Goal: Task Accomplishment & Management: Manage account settings

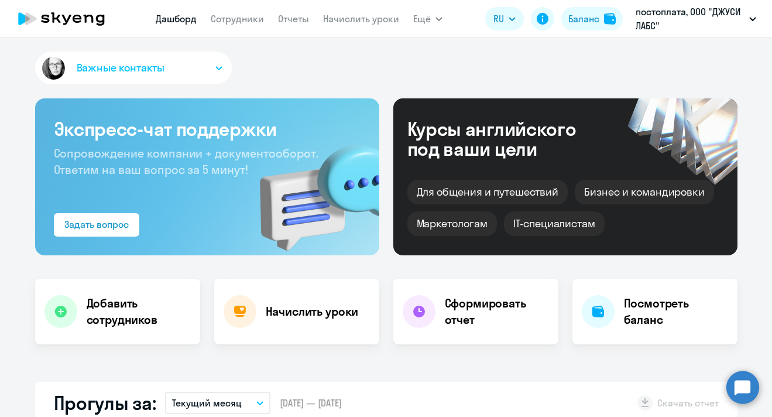
select select "30"
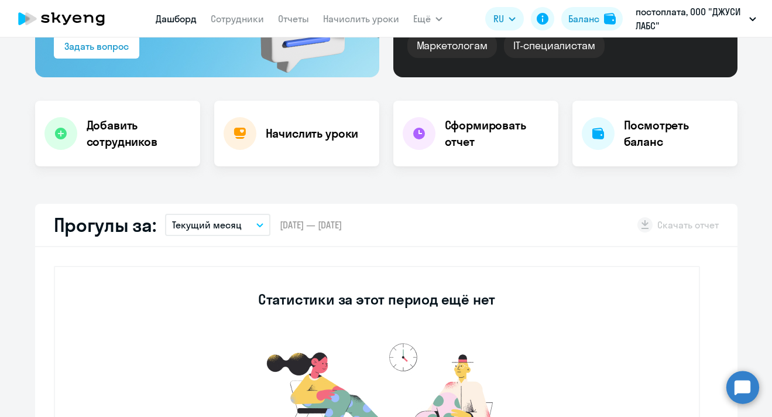
scroll to position [176, 0]
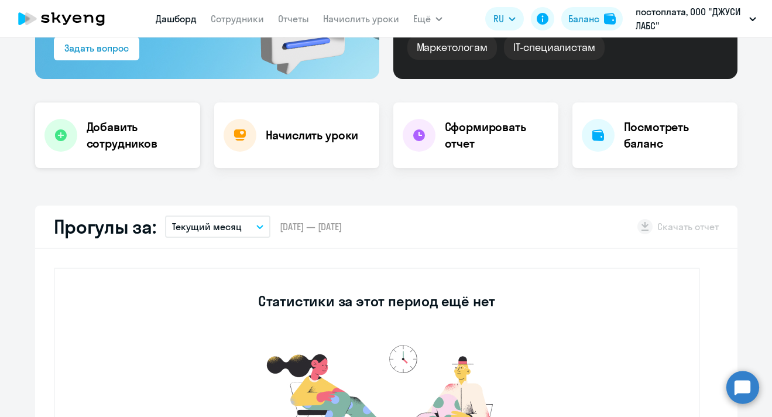
click at [140, 139] on h4 "Добавить сотрудников" at bounding box center [139, 135] width 104 height 33
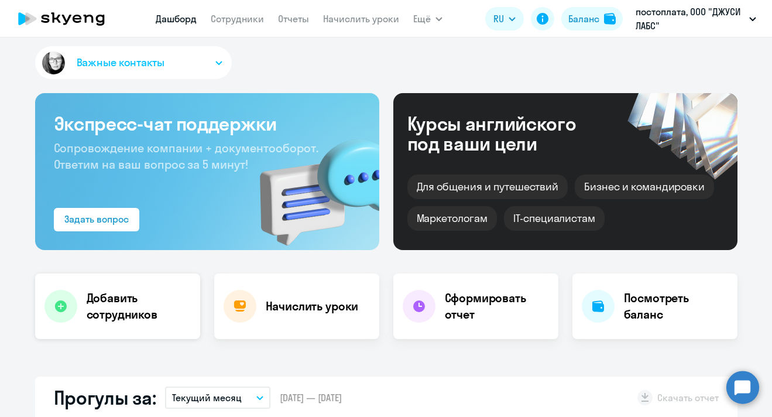
select select "english_adult_not_native_speaker"
select select "3"
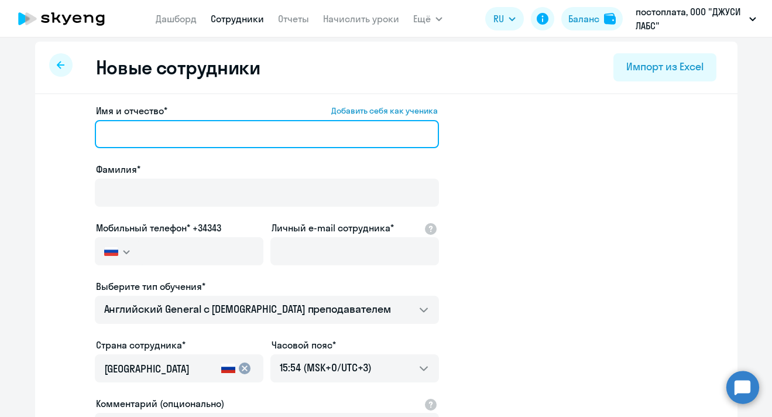
click at [148, 139] on input "Имя и отчество* Добавить себя как ученика" at bounding box center [267, 134] width 344 height 28
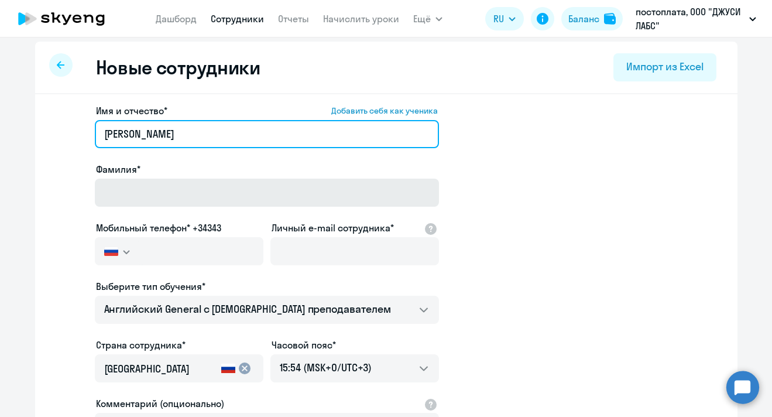
type input "[PERSON_NAME]"
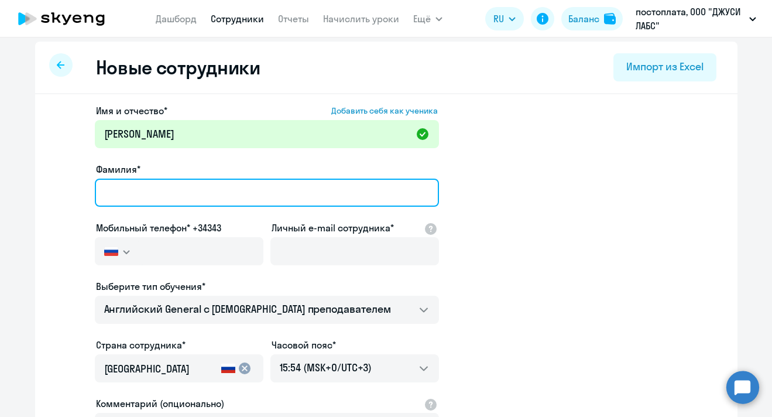
click at [147, 190] on input "Фамилия*" at bounding box center [267, 193] width 344 height 28
type input "[PERSON_NAME]"
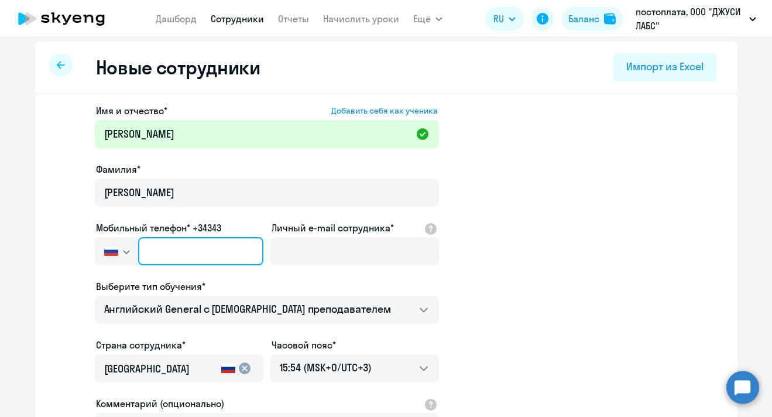
click at [157, 259] on input "text" at bounding box center [200, 251] width 125 height 28
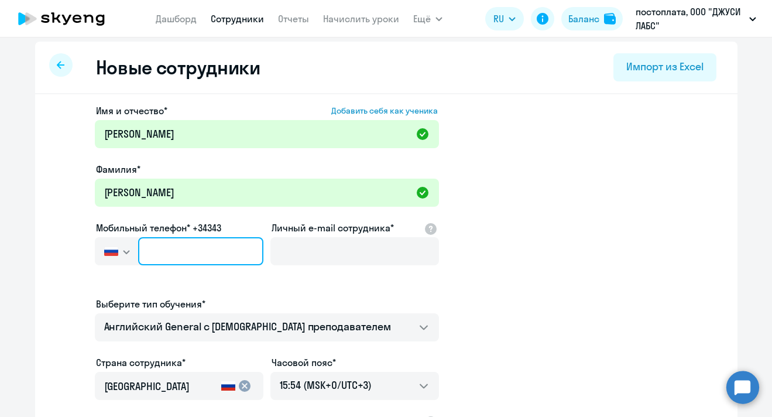
type input "+7 7"
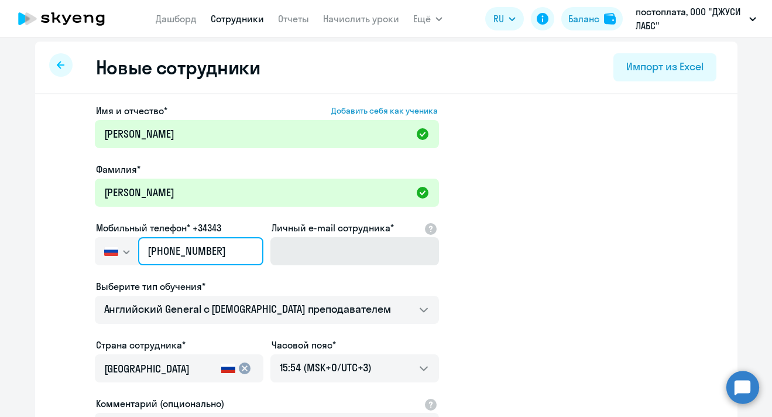
type input "[PHONE_NUMBER]"
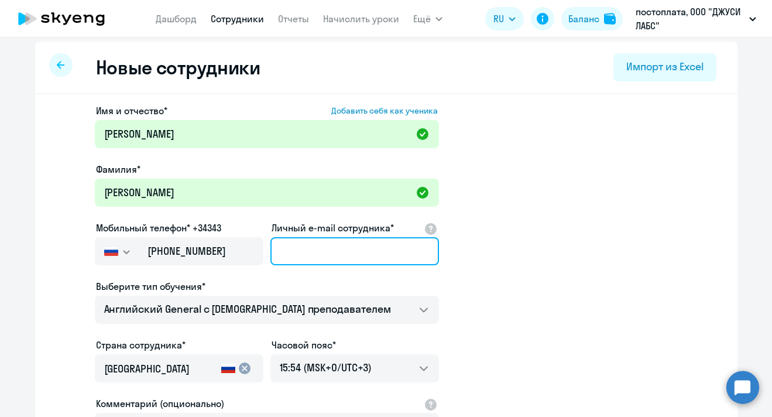
click at [310, 253] on input "Личный e-mail сотрудника*" at bounding box center [354, 251] width 169 height 28
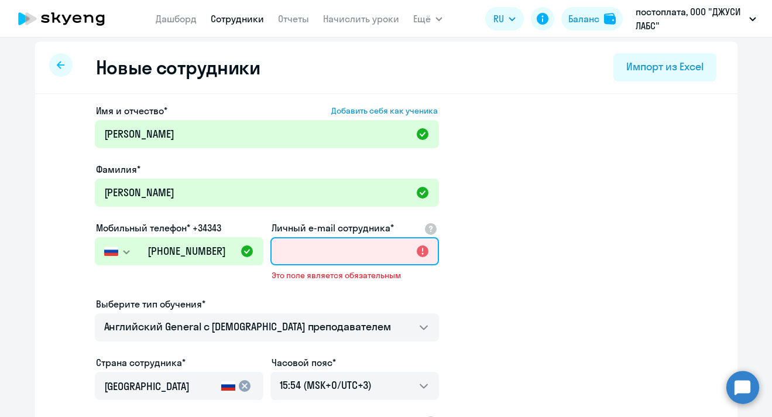
click at [316, 250] on input "Личный e-mail сотрудника*" at bounding box center [354, 251] width 169 height 28
paste input "[EMAIL_ADDRESS][DOMAIN_NAME]"
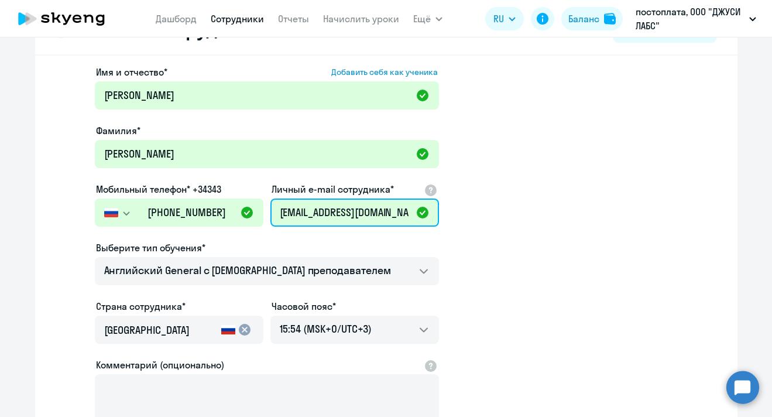
scroll to position [47, 0]
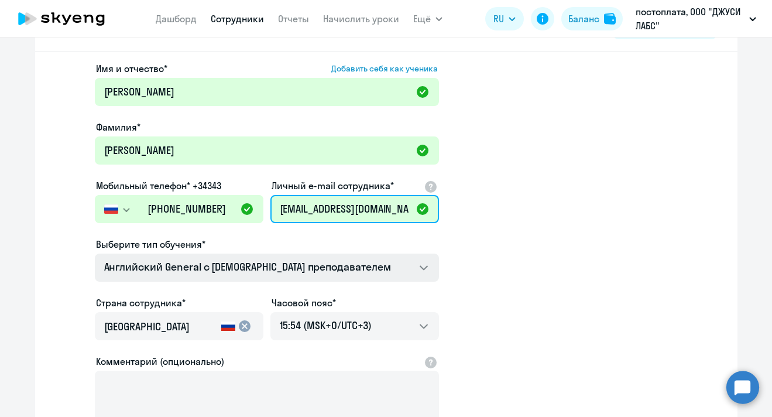
type input "[EMAIL_ADDRESS][DOMAIN_NAME]"
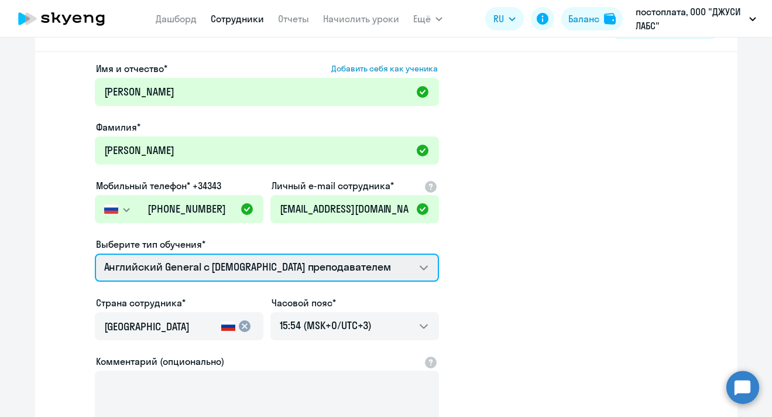
click at [425, 267] on select "Премиум английский с русскоговорящим преподавателем Английский General с [DEMOG…" at bounding box center [267, 267] width 344 height 28
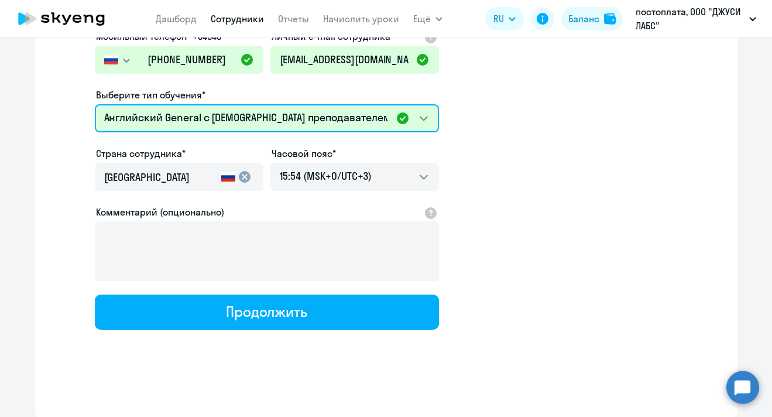
scroll to position [196, 0]
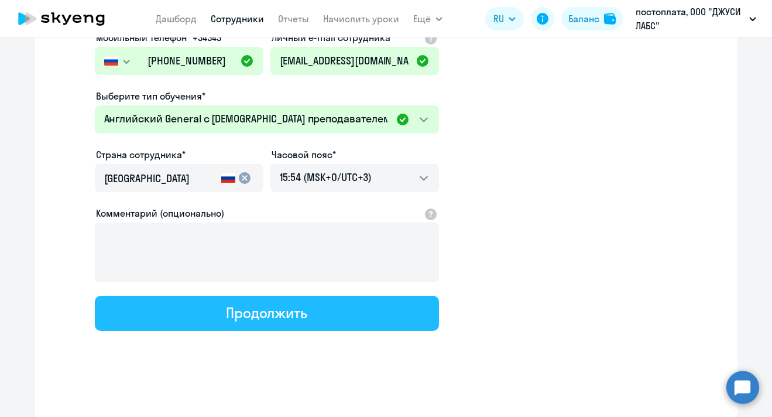
click at [323, 317] on button "Продолжить" at bounding box center [267, 313] width 344 height 35
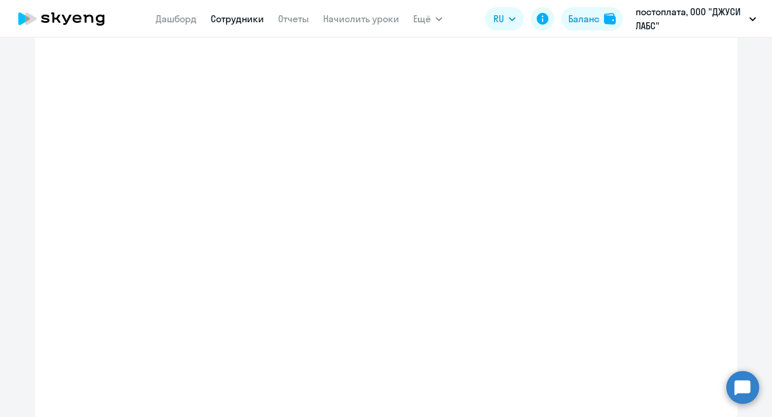
select select "english_adult_not_native_speaker"
select select "3"
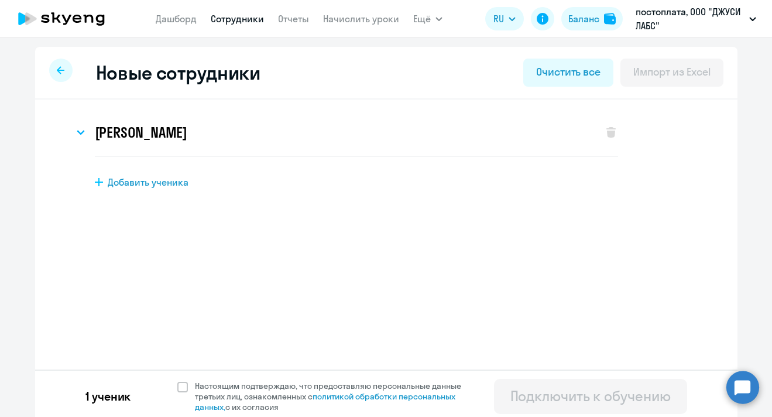
click at [242, 18] on link "Сотрудники" at bounding box center [237, 19] width 53 height 12
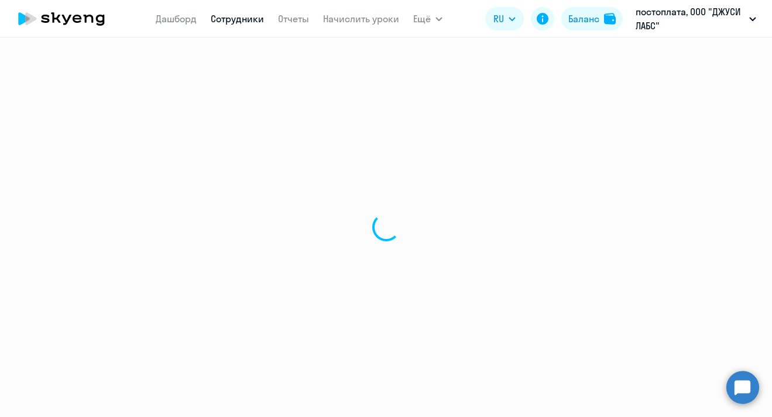
select select "30"
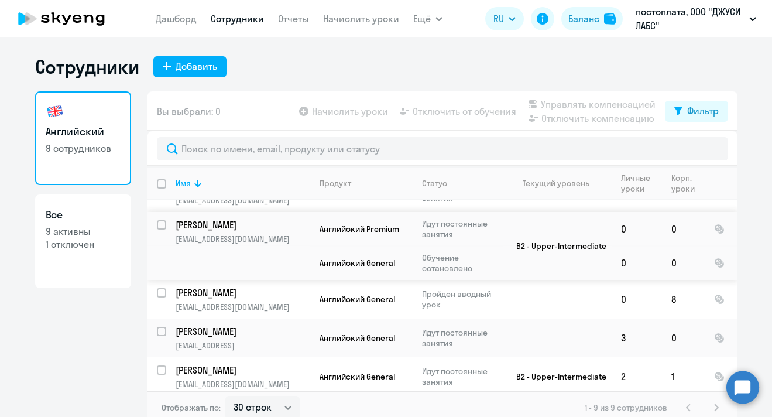
scroll to position [211, 0]
click at [166, 287] on td "[PERSON_NAME] [PERSON_NAME][EMAIL_ADDRESS][DOMAIN_NAME]" at bounding box center [238, 299] width 144 height 39
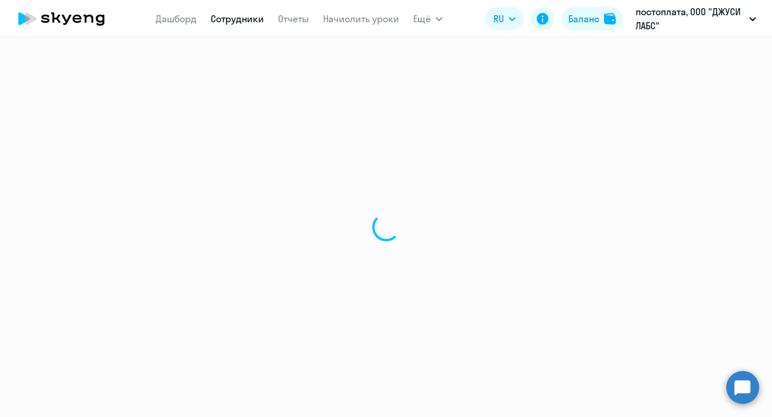
select select "english"
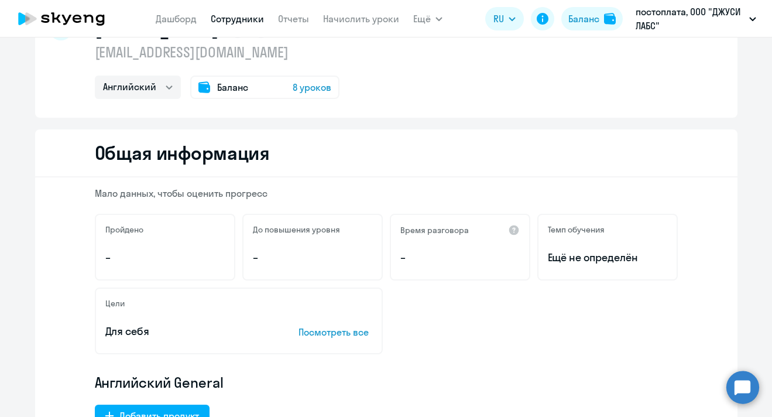
scroll to position [39, 0]
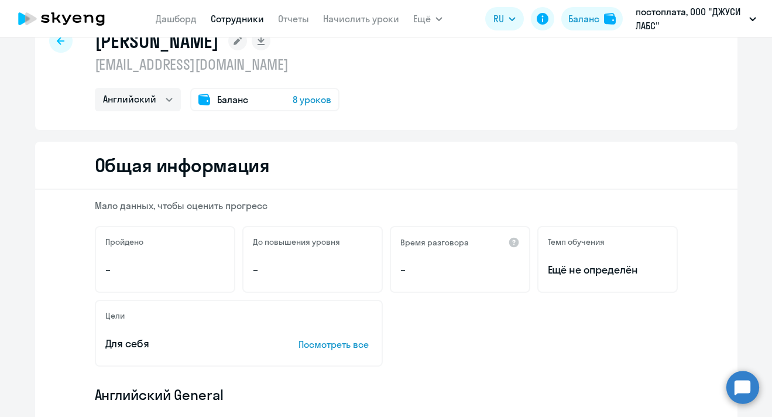
click at [60, 38] on icon at bounding box center [61, 41] width 8 height 8
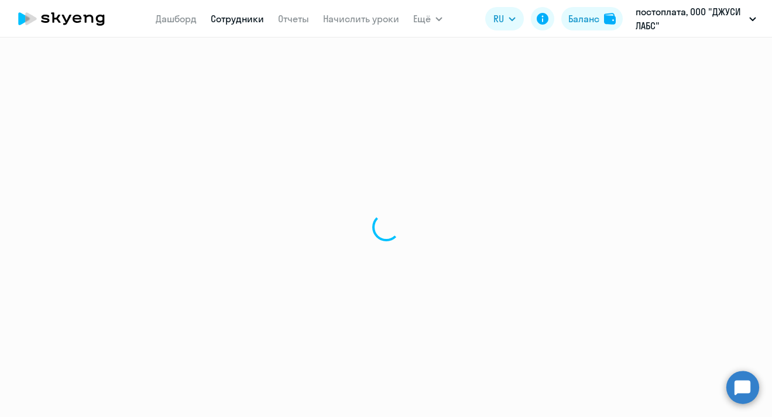
select select "30"
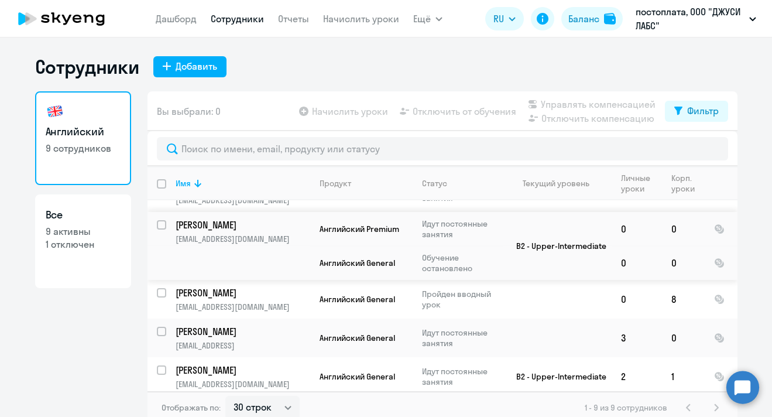
scroll to position [7, 0]
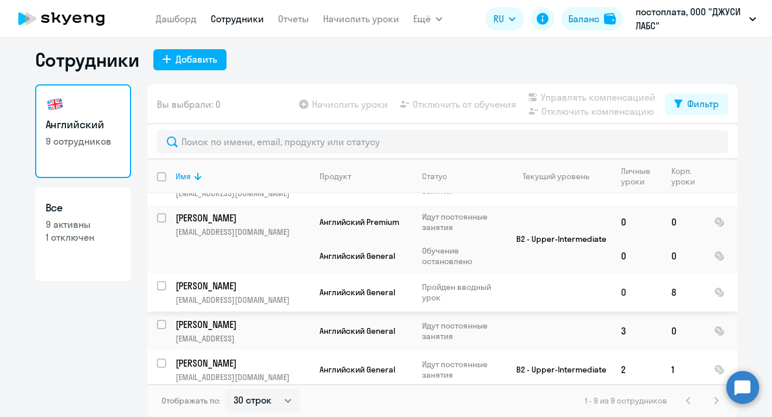
click at [162, 281] on input "select row 40258834" at bounding box center [168, 292] width 23 height 23
checkbox input "true"
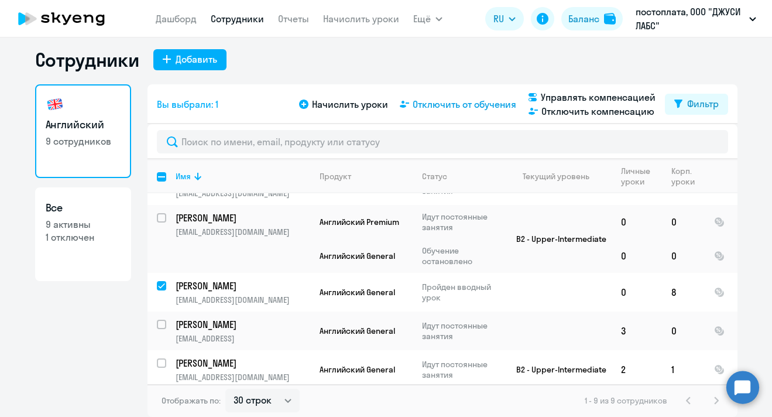
click at [443, 107] on span "Отключить от обучения" at bounding box center [465, 104] width 104 height 14
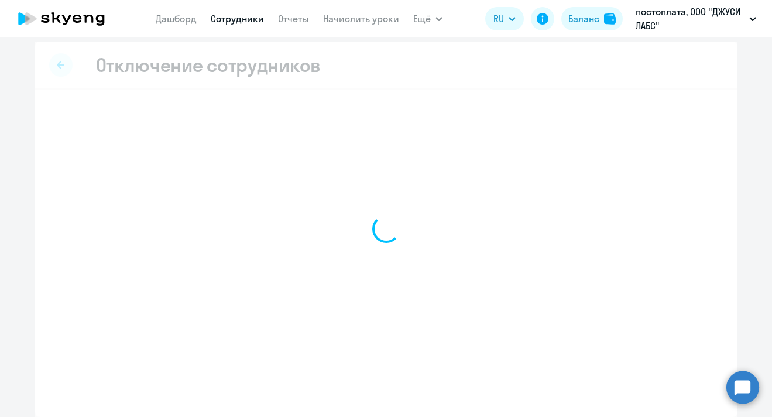
scroll to position [5, 0]
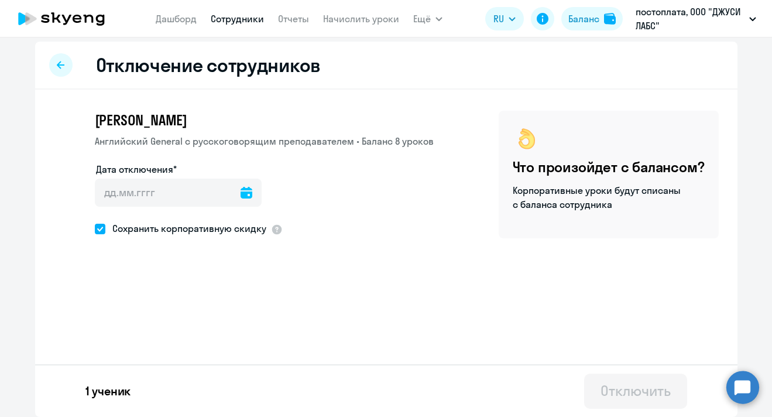
click at [100, 232] on span at bounding box center [100, 229] width 11 height 11
click at [95, 229] on input "Сохранить корпоративную скидку" at bounding box center [94, 228] width 1 height 1
checkbox input "false"
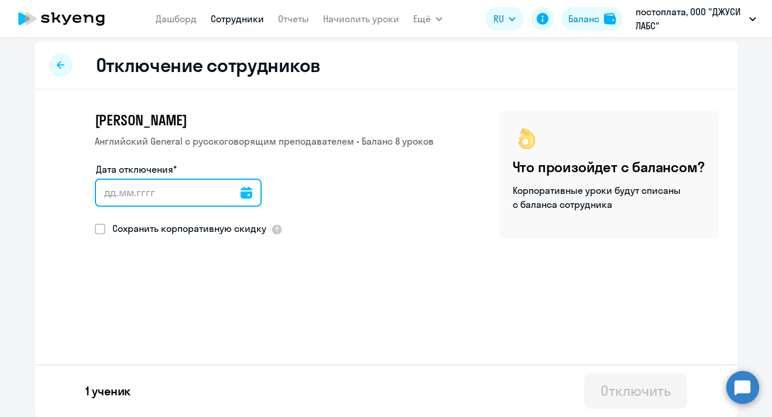
click at [160, 191] on input "Дата отключения*" at bounding box center [178, 193] width 167 height 28
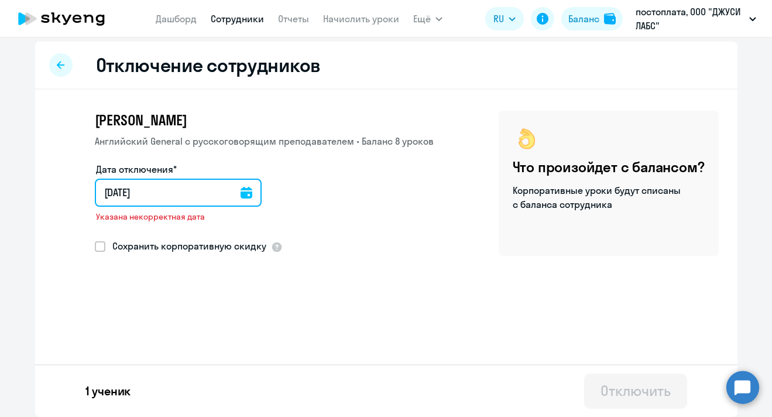
type input "[DATE]"
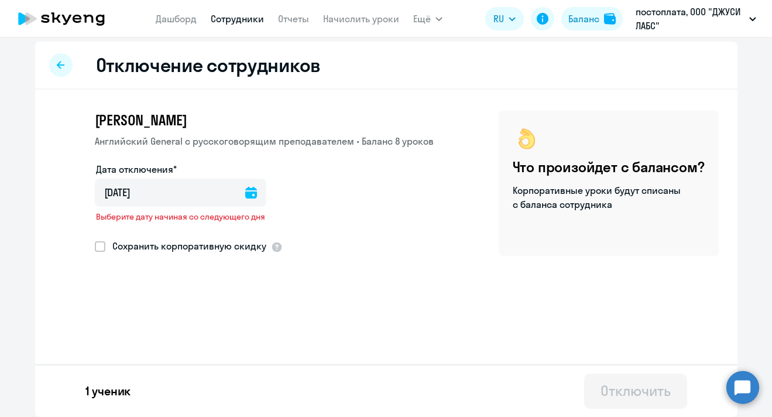
click at [516, 287] on div "[PERSON_NAME] Английский General с [DEMOGRAPHIC_DATA] преподавателем • Баланс 8…" at bounding box center [386, 213] width 702 height 247
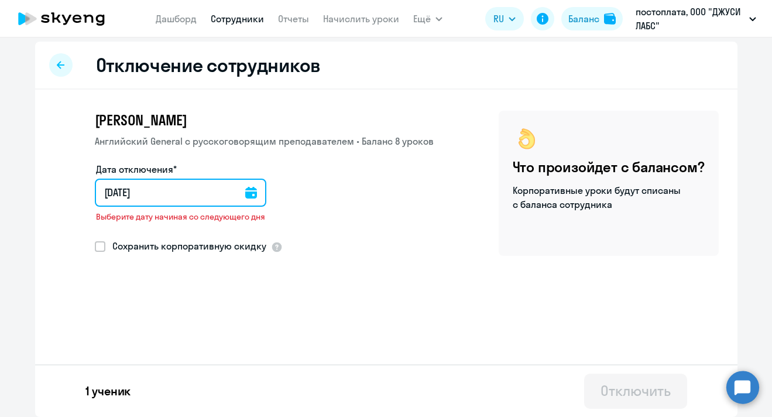
click at [258, 194] on input "[DATE]" at bounding box center [181, 193] width 172 height 28
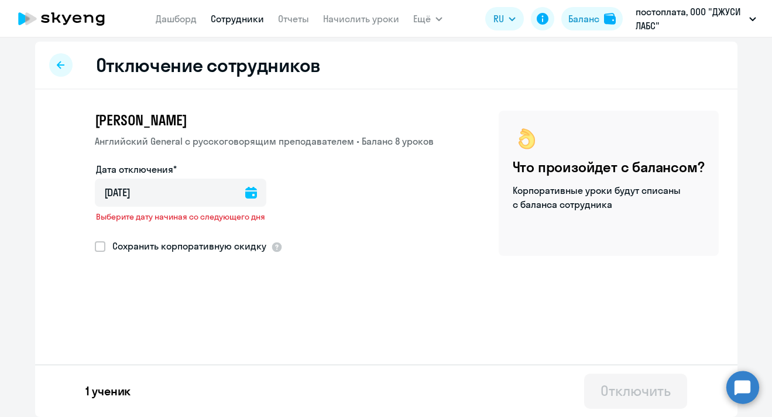
click at [249, 191] on icon at bounding box center [251, 193] width 12 height 12
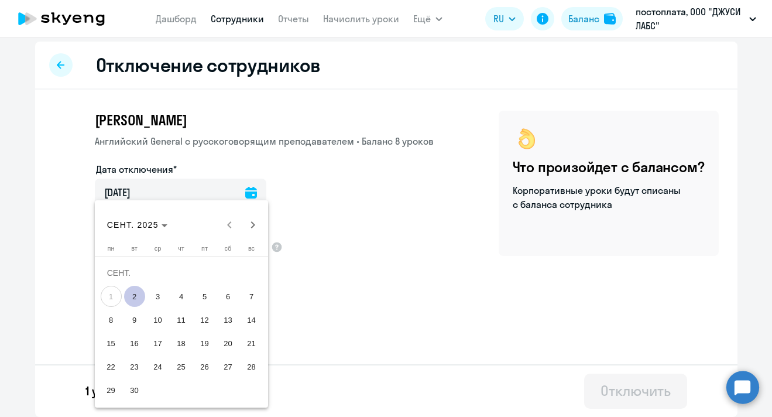
click at [139, 297] on span "2" at bounding box center [134, 296] width 21 height 21
type input "[DATE]"
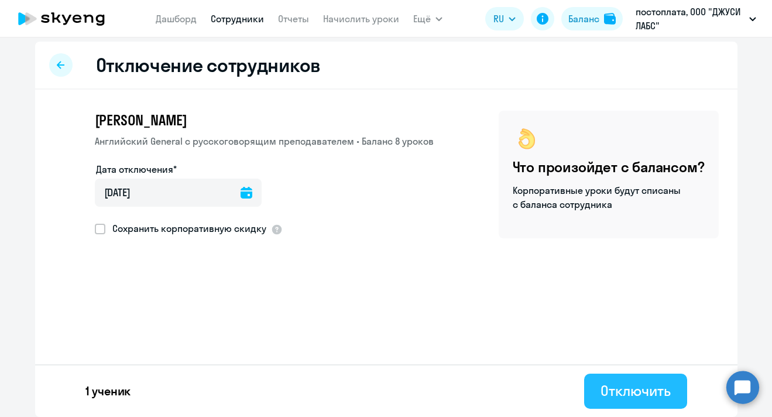
click at [635, 386] on div "Отключить" at bounding box center [636, 390] width 70 height 19
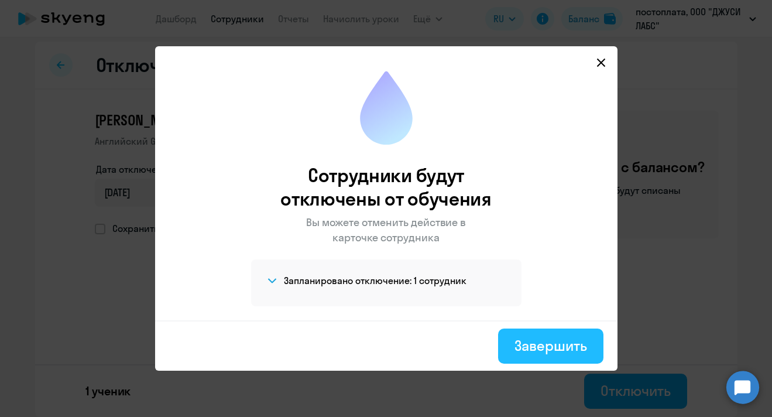
click at [540, 355] on button "Завершить" at bounding box center [550, 345] width 105 height 35
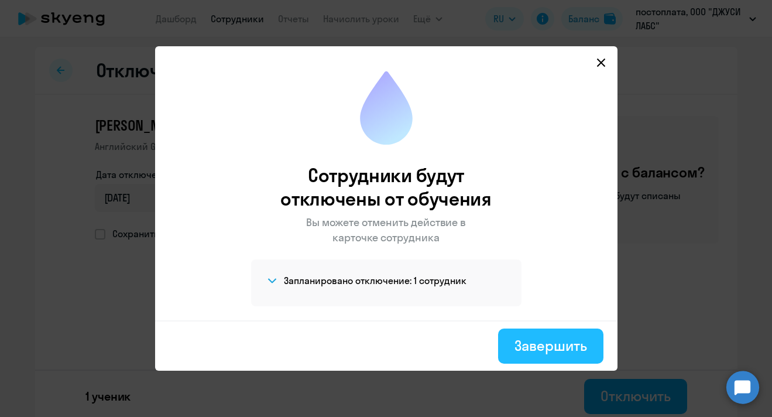
select select "30"
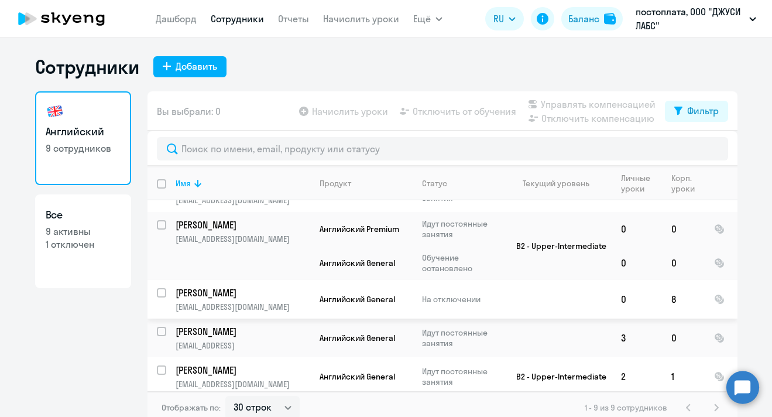
scroll to position [7, 0]
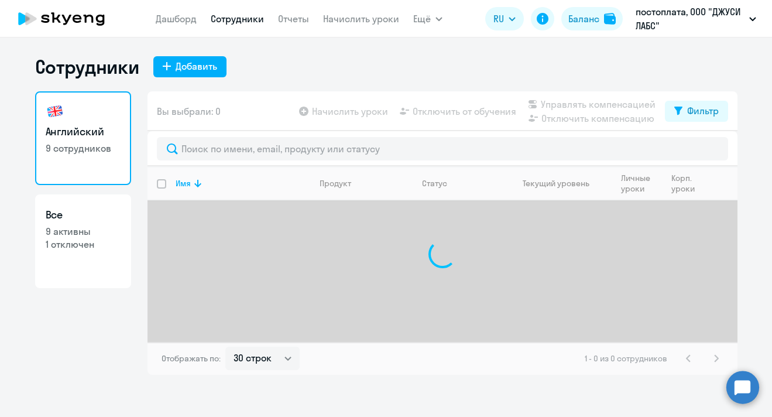
select select "30"
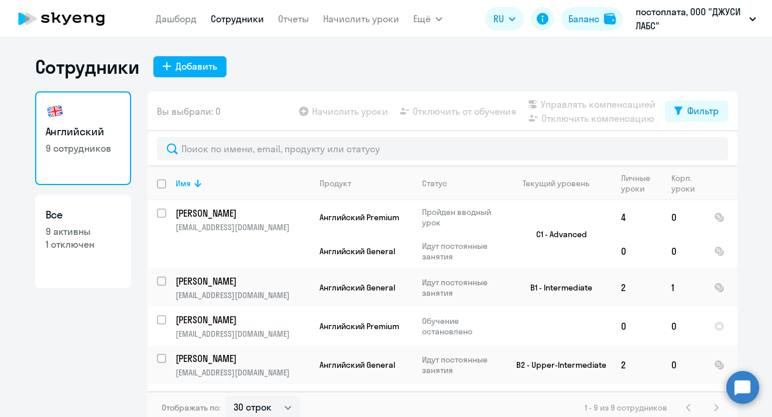
click at [94, 245] on p "1 отключен" at bounding box center [83, 244] width 75 height 13
select select "30"
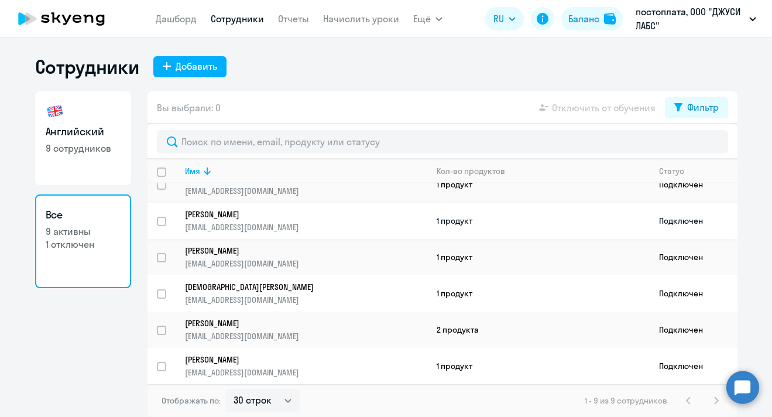
scroll to position [32, 0]
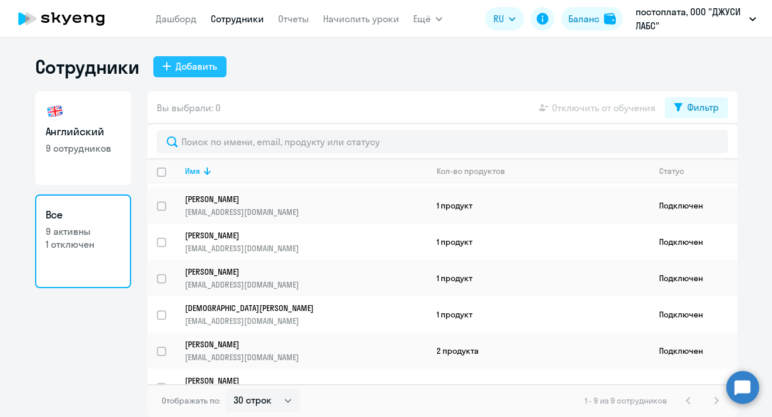
click at [204, 63] on div "Добавить" at bounding box center [197, 66] width 42 height 14
select select "english_adult_not_native_speaker"
select select "3"
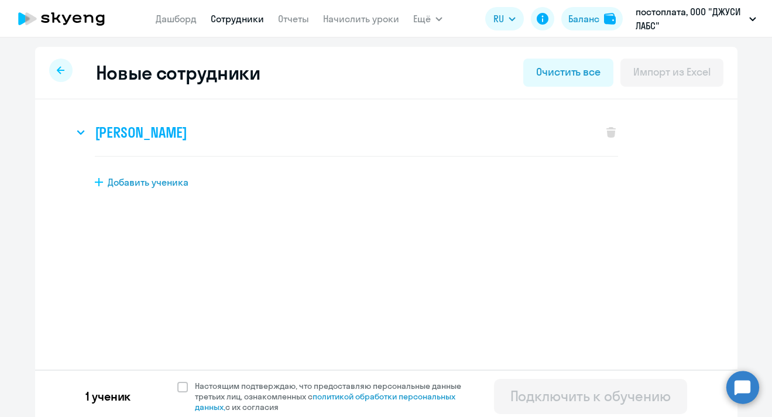
click at [172, 139] on h3 "[PERSON_NAME]" at bounding box center [141, 132] width 92 height 19
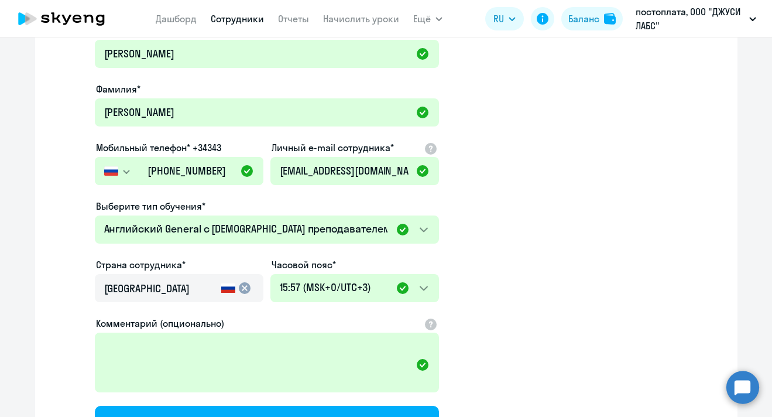
scroll to position [287, 0]
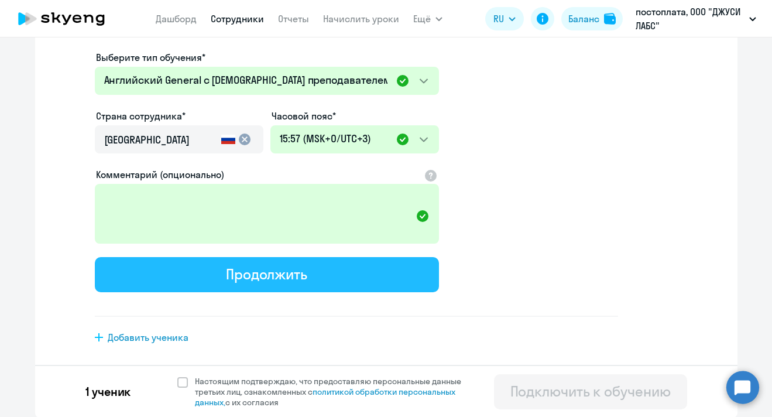
click at [234, 280] on div "Продолжить" at bounding box center [266, 274] width 81 height 19
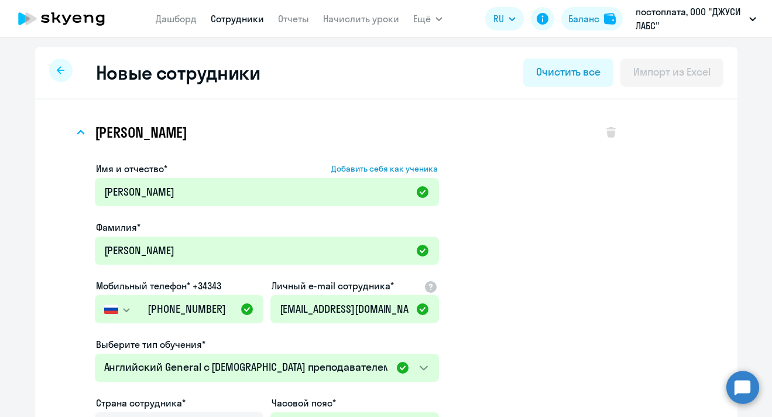
select select "english_adult_not_native_speaker"
select select "3"
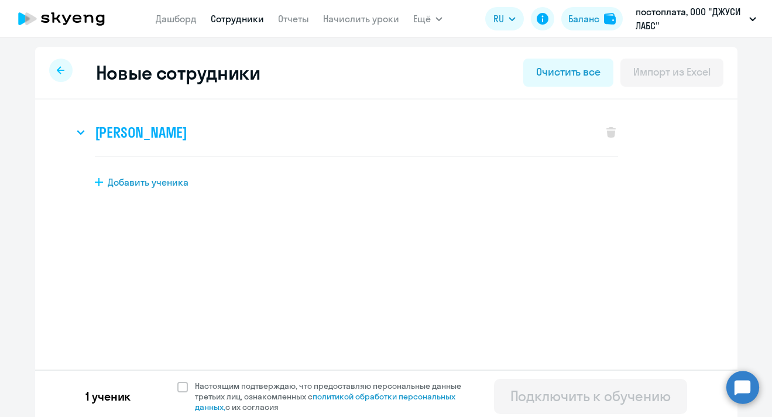
click at [116, 133] on h3 "[PERSON_NAME]" at bounding box center [141, 132] width 92 height 19
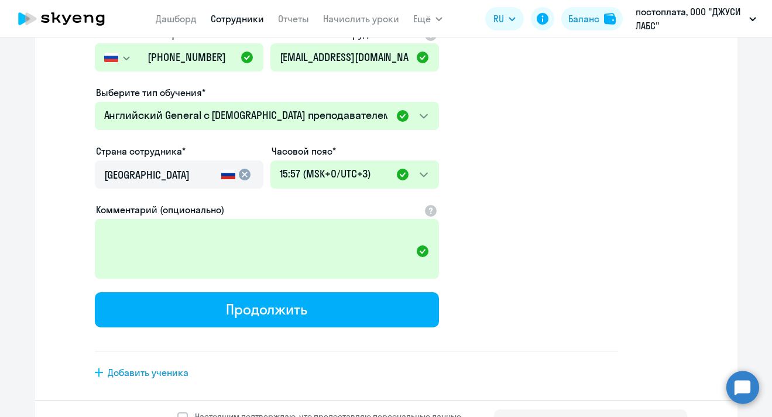
scroll to position [287, 0]
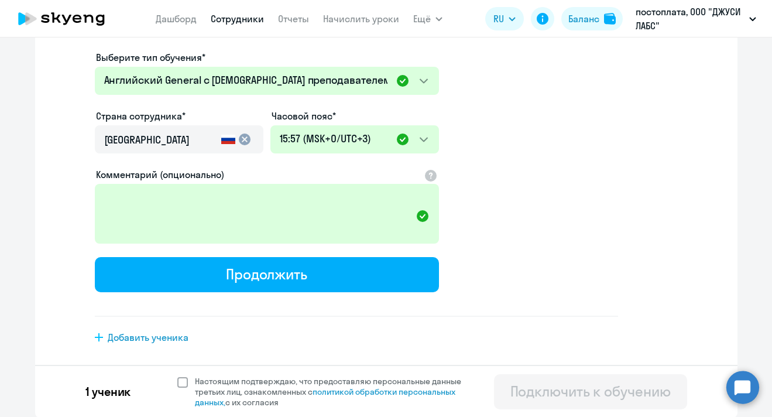
click at [184, 385] on span at bounding box center [182, 382] width 11 height 11
click at [177, 376] on input "Настоящим подтверждаю, что предоставляю персональные данные третьих лиц, ознако…" at bounding box center [177, 375] width 1 height 1
checkbox input "true"
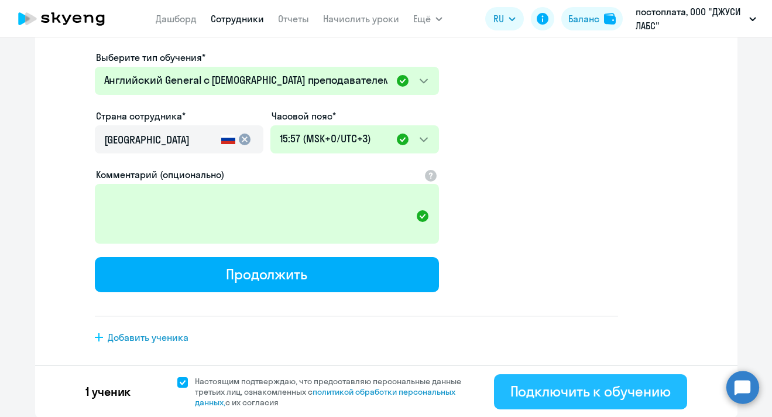
click at [559, 396] on div "Подключить к обучению" at bounding box center [590, 391] width 160 height 19
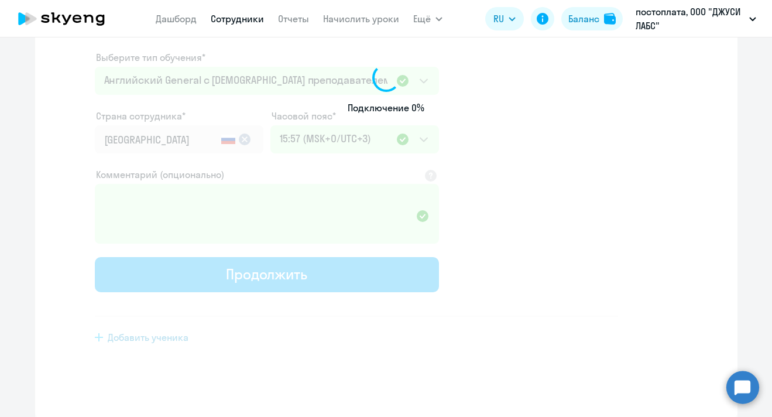
scroll to position [197, 0]
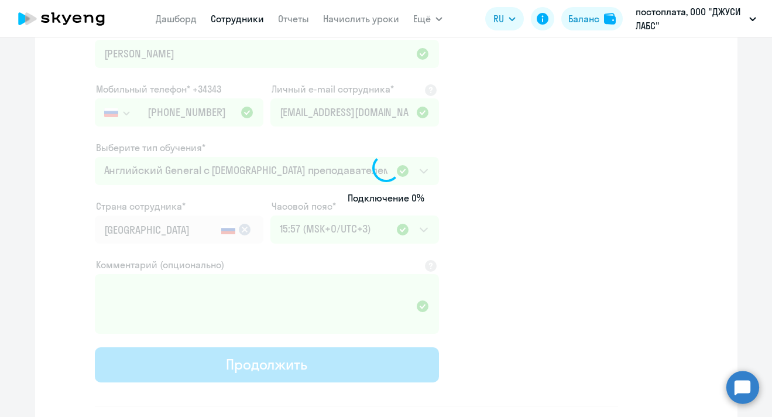
select select "english_adult_not_native_speaker"
select select "3"
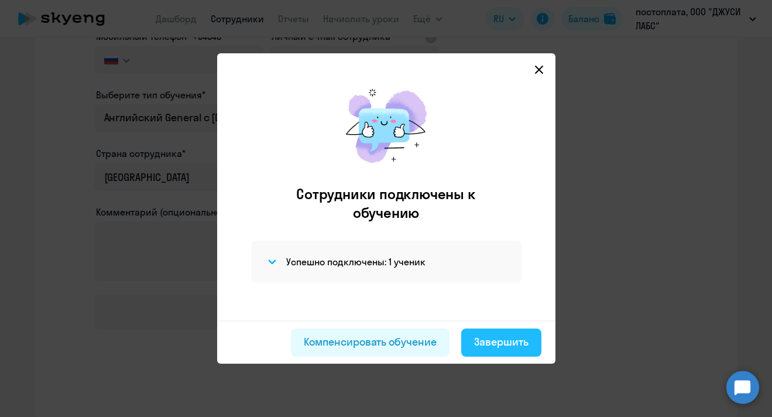
click at [499, 337] on div "Завершить" at bounding box center [501, 341] width 54 height 15
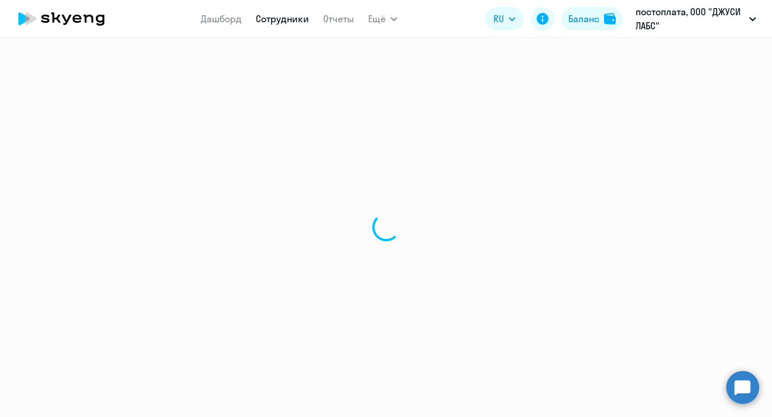
select select "30"
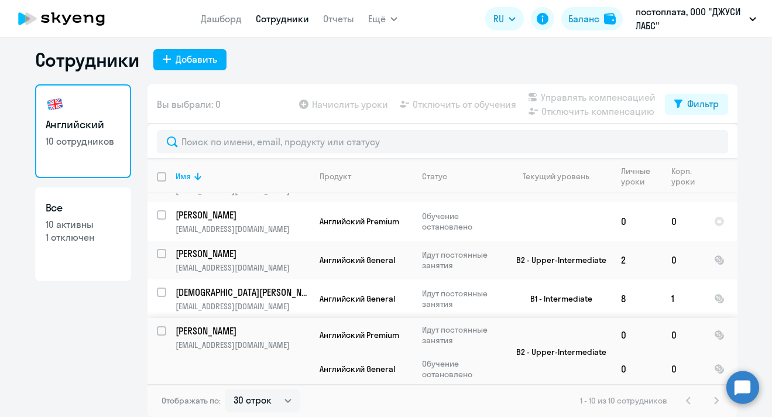
scroll to position [249, 0]
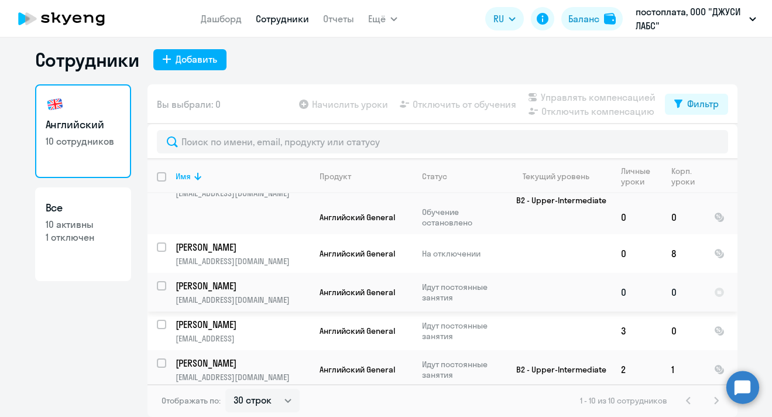
click at [164, 283] on input "select row 6987960" at bounding box center [168, 292] width 23 height 23
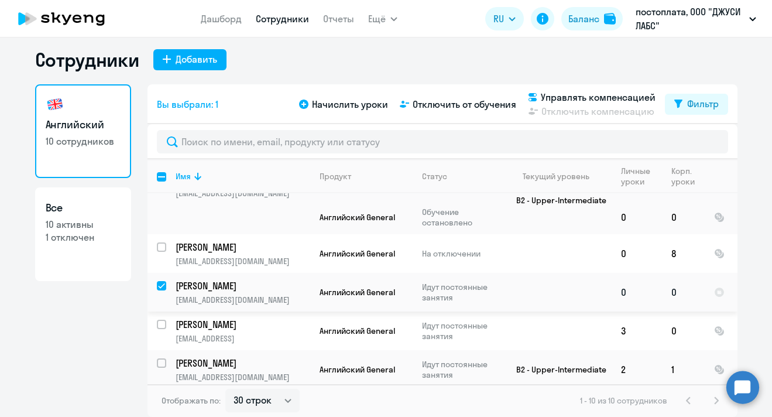
click at [159, 281] on input "deselect row 6987960" at bounding box center [168, 292] width 23 height 23
checkbox input "false"
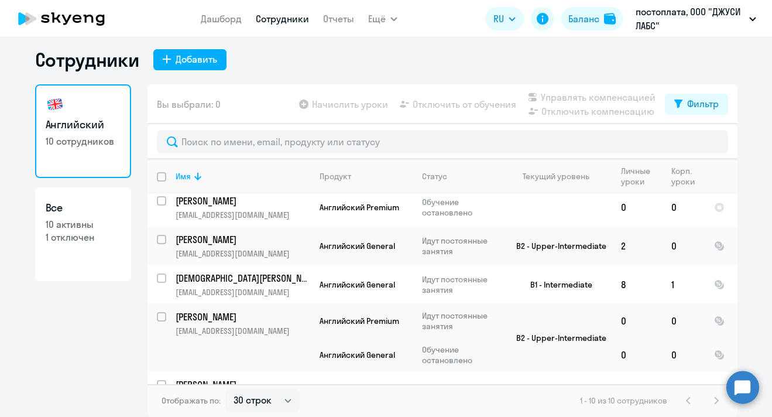
scroll to position [113, 0]
click at [163, 316] on input "select row 40259236" at bounding box center [168, 322] width 23 height 23
checkbox input "true"
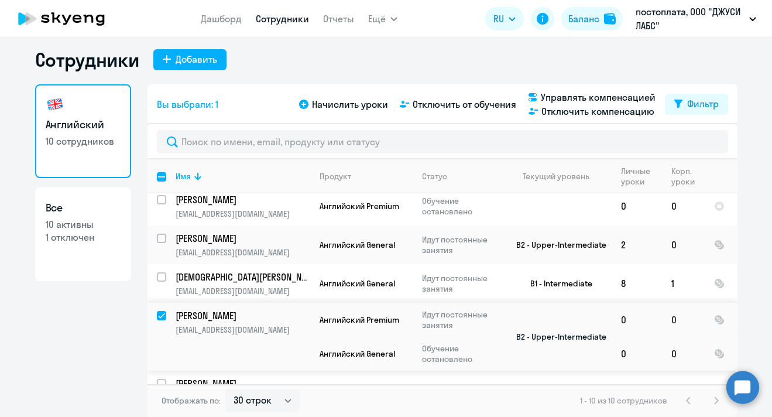
click at [229, 318] on p "[PERSON_NAME]" at bounding box center [242, 315] width 132 height 13
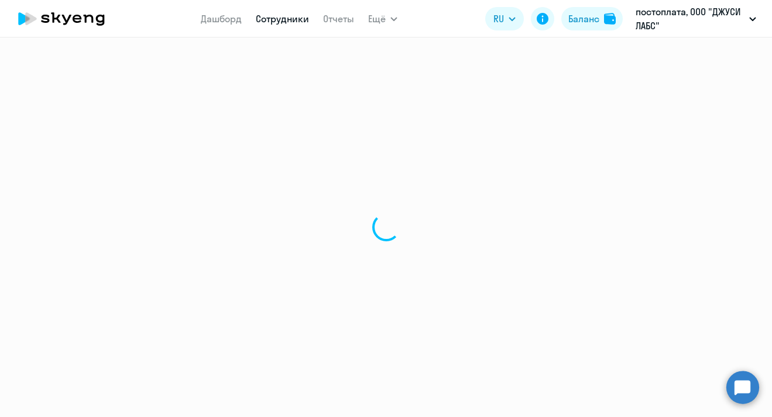
select select "english"
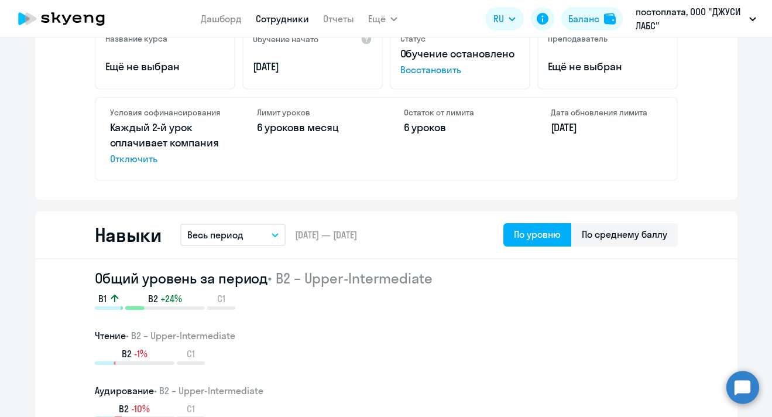
scroll to position [500, 0]
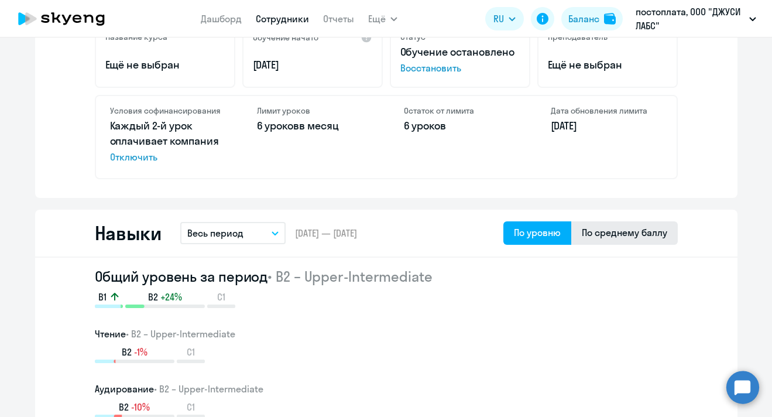
click at [609, 229] on div "По среднему баллу" at bounding box center [624, 232] width 85 height 14
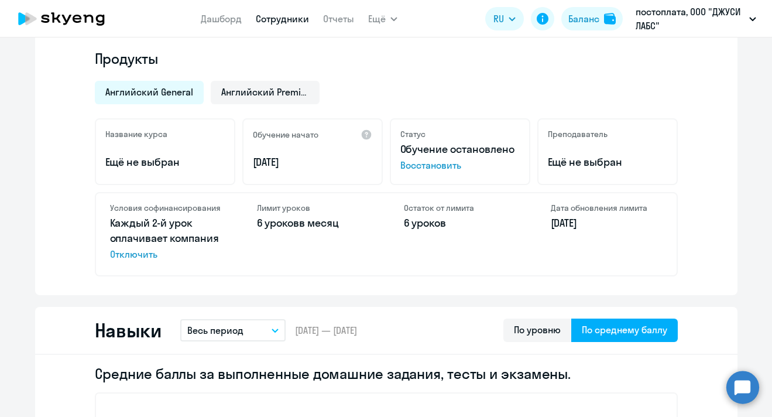
scroll to position [0, 0]
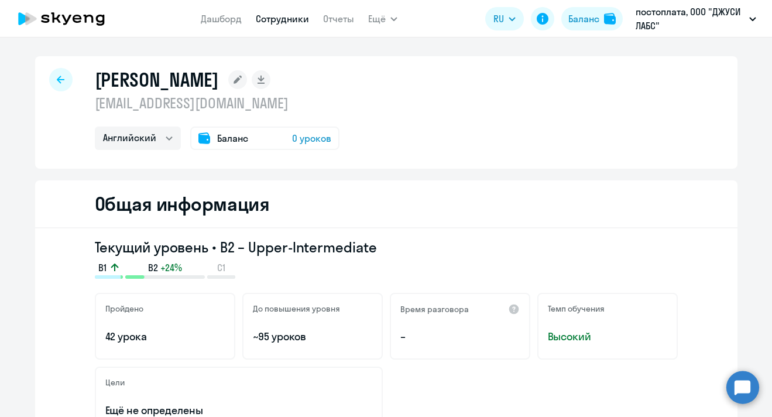
click at [61, 77] on icon at bounding box center [61, 80] width 8 height 8
select select "30"
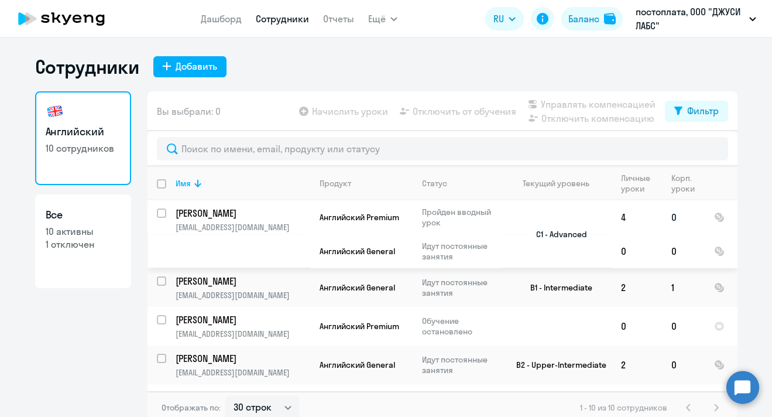
click at [549, 232] on td "C1 - Advanced" at bounding box center [557, 234] width 109 height 68
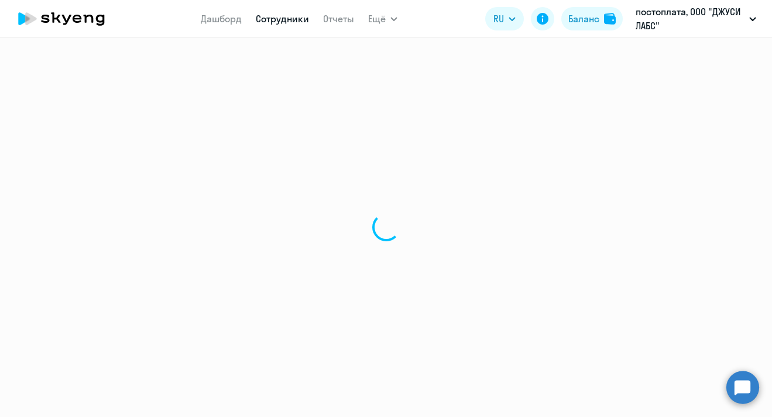
select select "english"
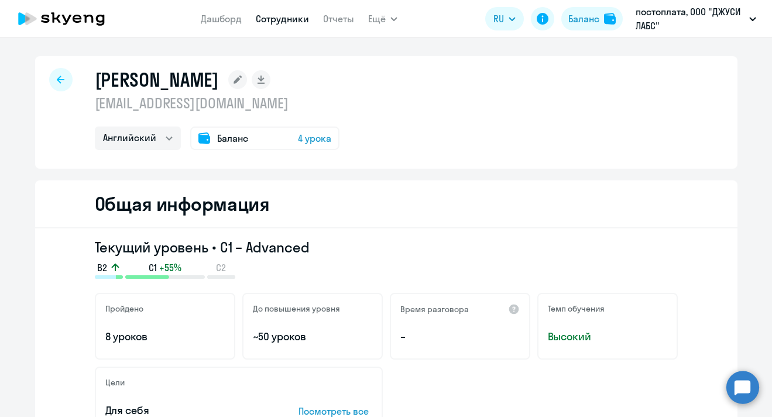
click at [60, 78] on icon at bounding box center [61, 80] width 8 height 8
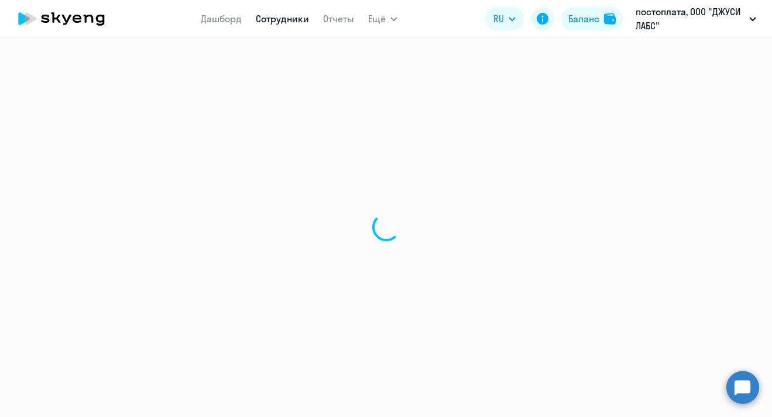
select select "30"
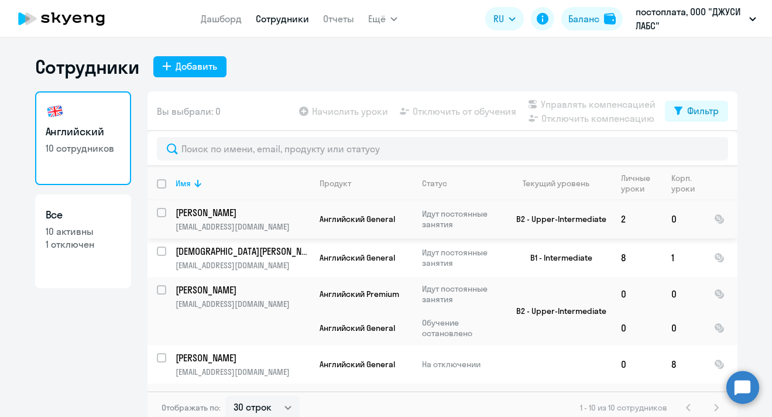
scroll to position [148, 0]
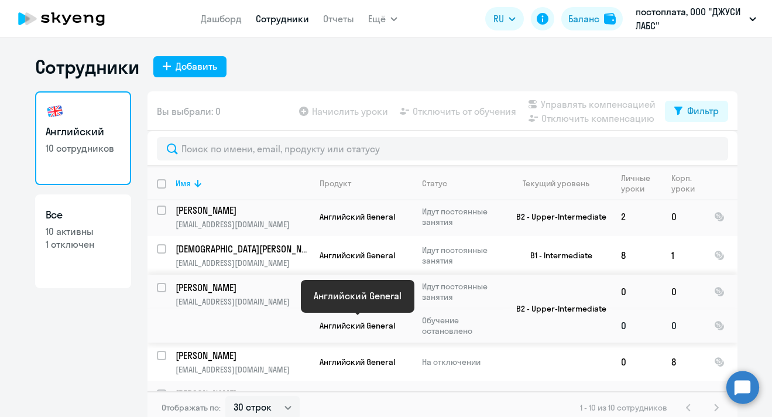
click at [365, 321] on span "Английский General" at bounding box center [358, 325] width 76 height 11
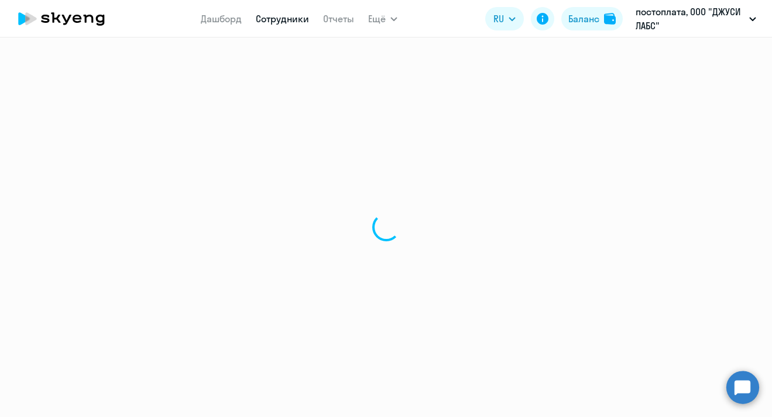
select select "english"
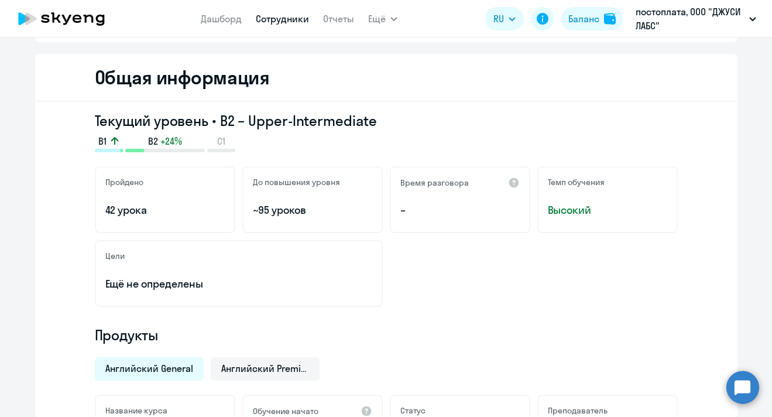
scroll to position [130, 0]
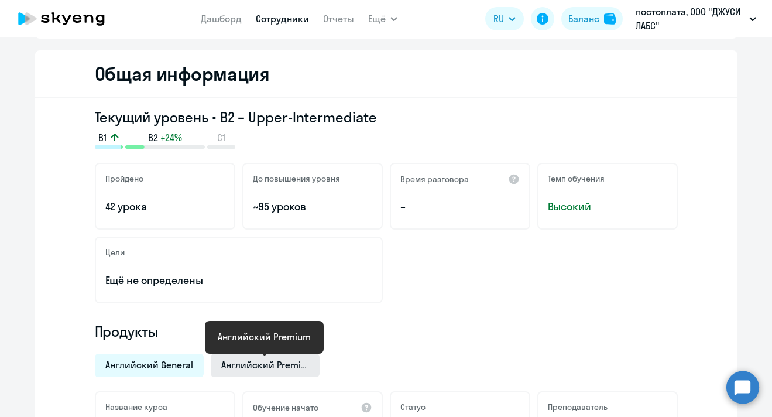
click at [280, 367] on span "Английский Premium" at bounding box center [265, 364] width 88 height 13
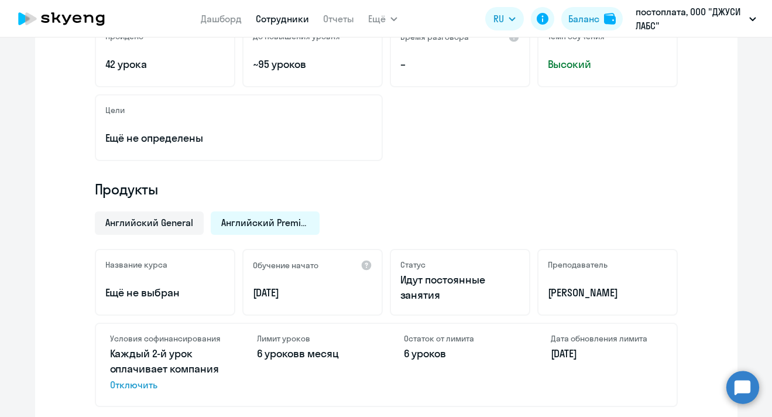
scroll to position [274, 0]
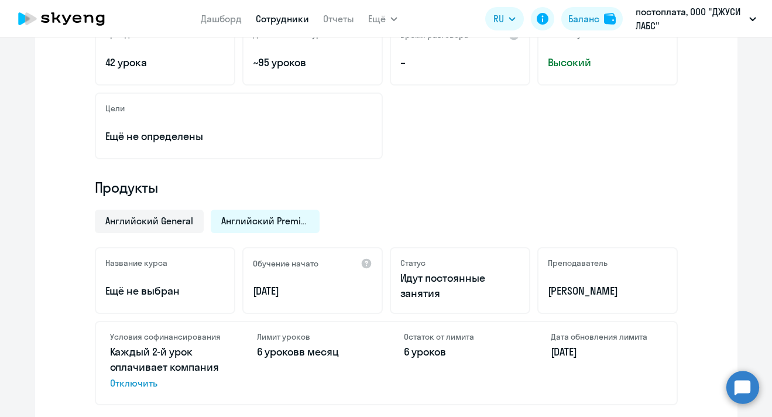
click at [160, 233] on div "Английский General Английский Premium Название курса Ещё не выбран Обучение нач…" at bounding box center [386, 304] width 583 height 203
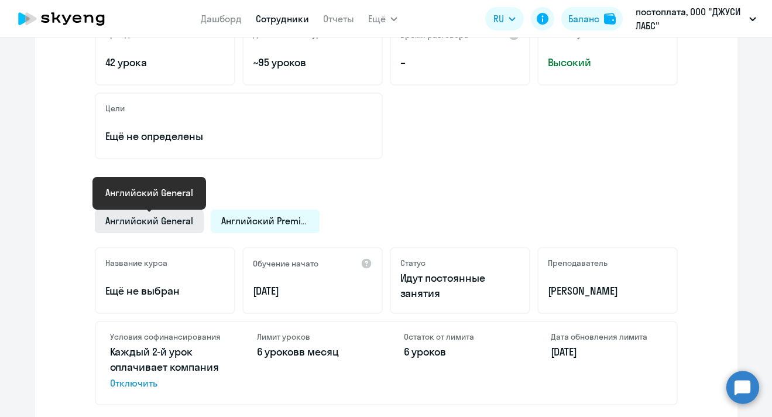
click at [160, 222] on span "Английский General" at bounding box center [149, 220] width 88 height 13
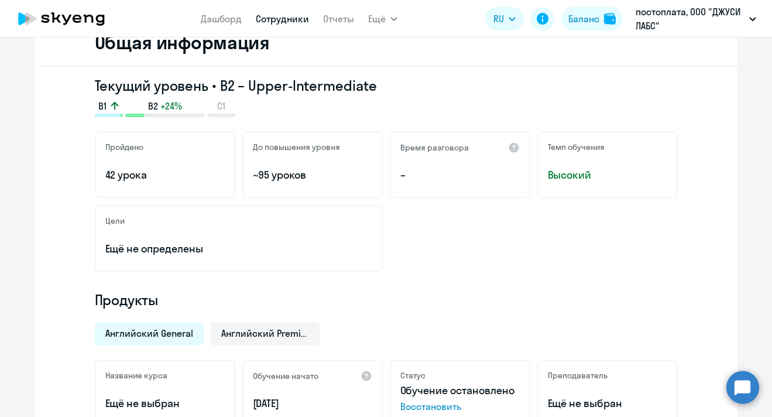
scroll to position [0, 0]
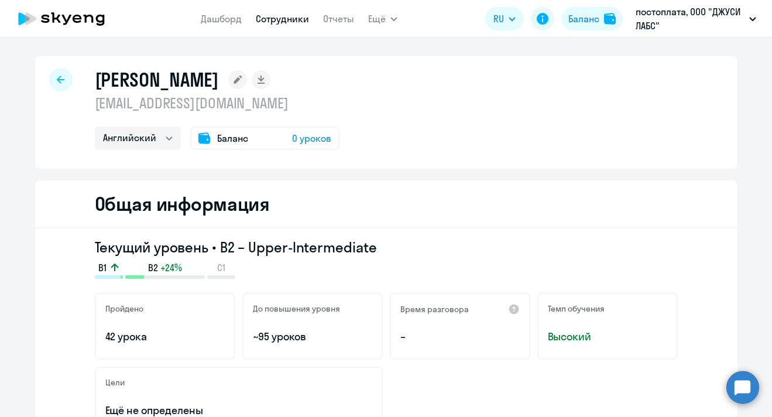
click at [63, 83] on icon at bounding box center [61, 80] width 8 height 8
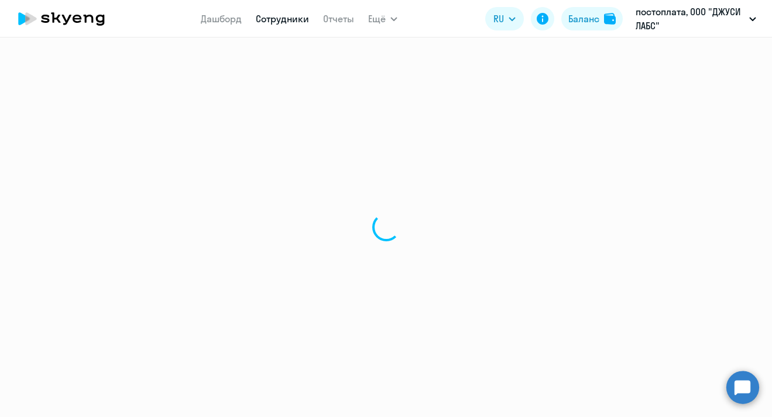
select select "30"
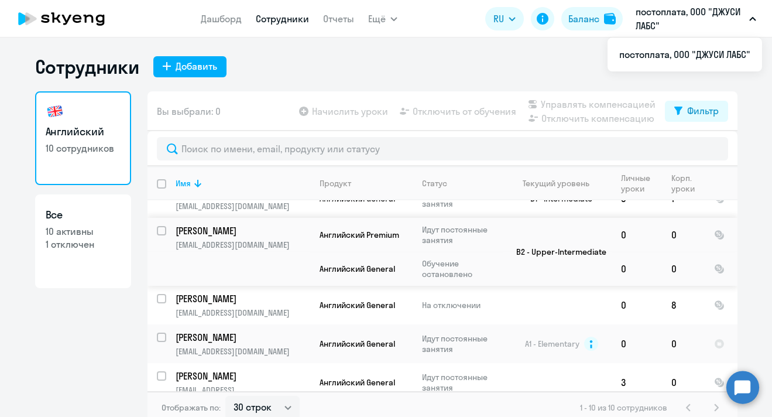
scroll to position [249, 0]
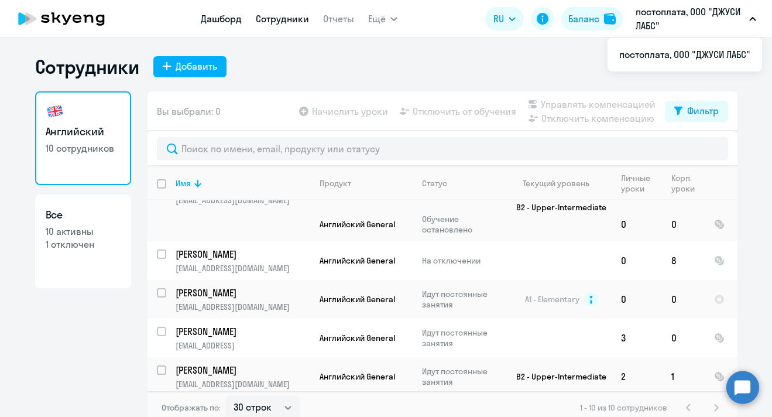
click at [213, 15] on link "Дашборд" at bounding box center [221, 19] width 41 height 12
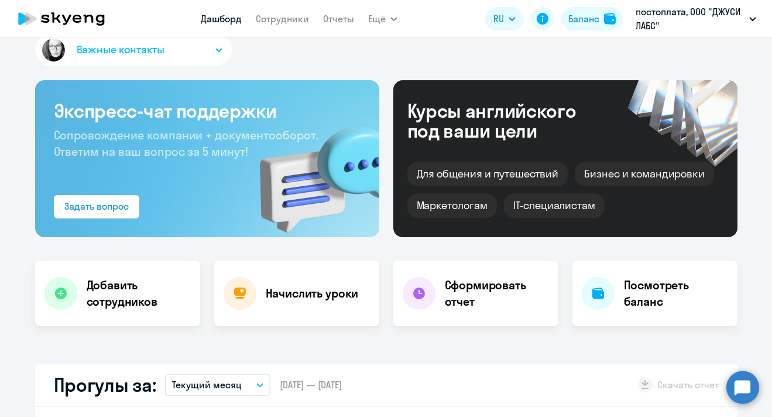
select select "30"
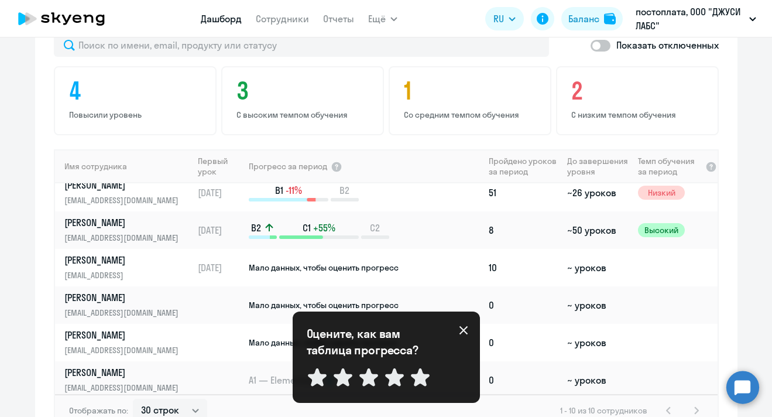
scroll to position [164, 0]
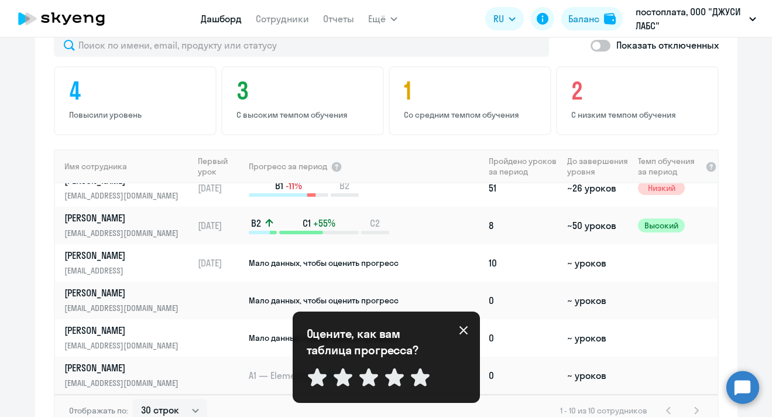
click at [462, 331] on icon at bounding box center [463, 330] width 8 height 8
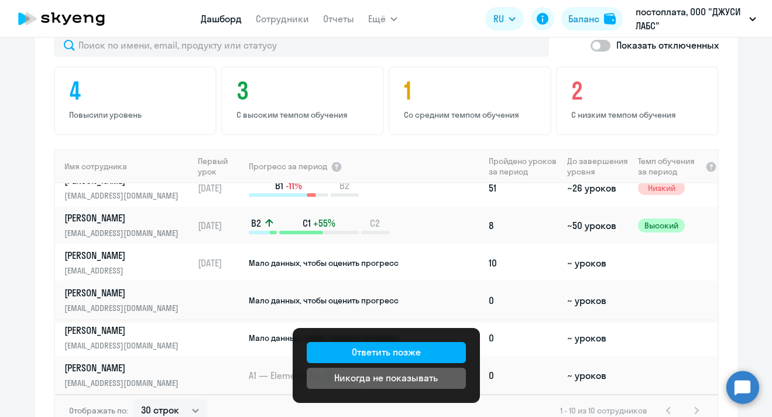
click at [413, 299] on td "Мало данных, чтобы оценить прогресс" at bounding box center [366, 300] width 236 height 37
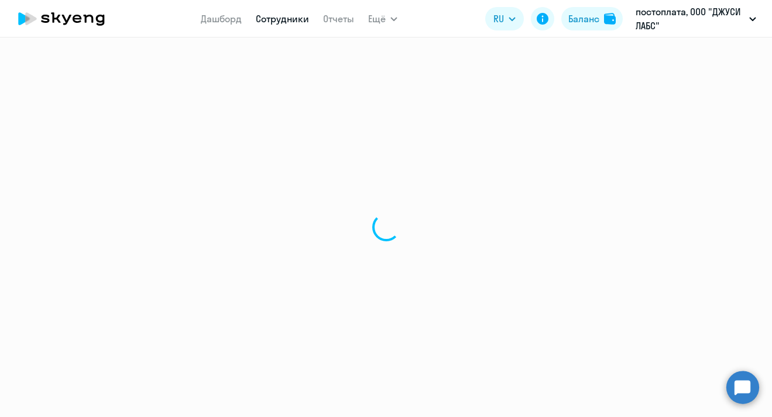
select select "english"
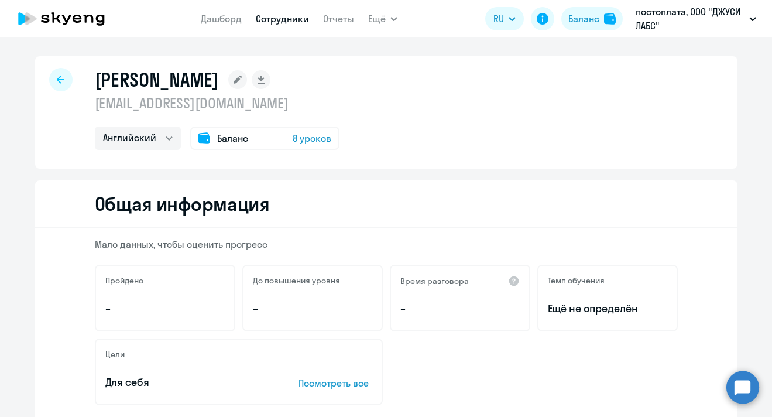
click at [63, 78] on icon at bounding box center [61, 80] width 8 height 8
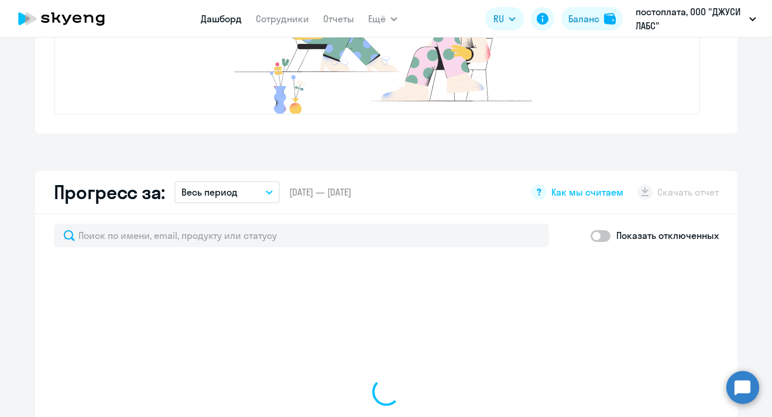
select select "30"
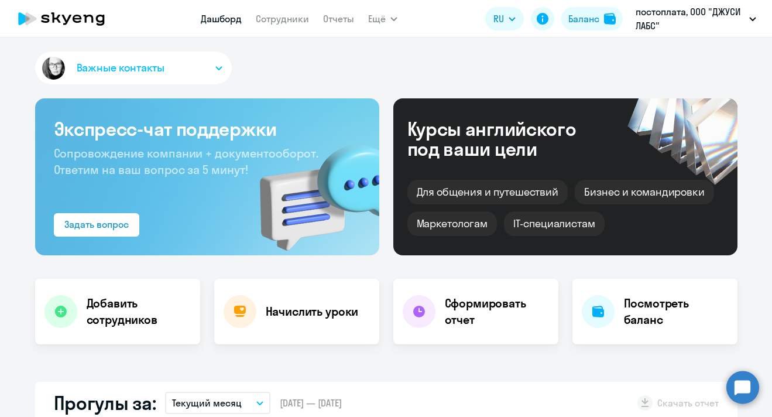
click at [83, 15] on icon at bounding box center [61, 18] width 103 height 29
click at [76, 19] on icon at bounding box center [61, 18] width 103 height 29
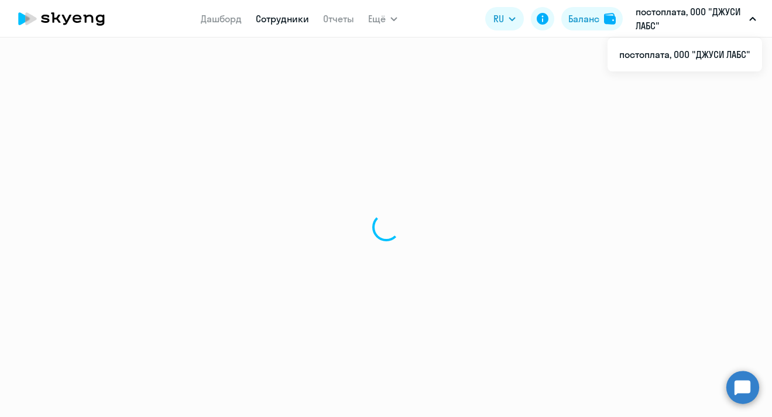
select select "30"
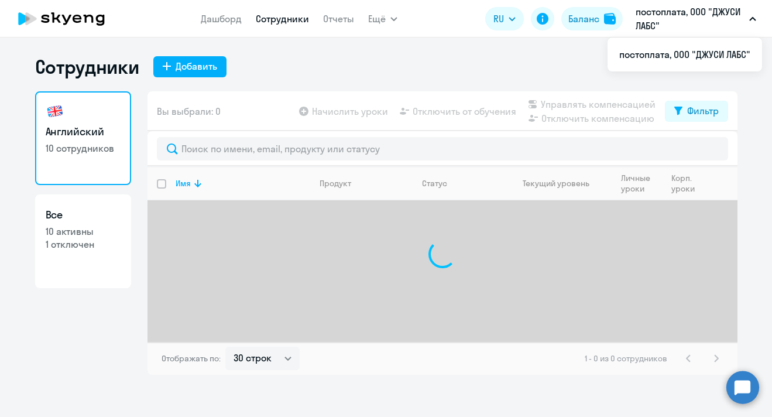
select select "english_adult_not_native_speaker"
select select "3"
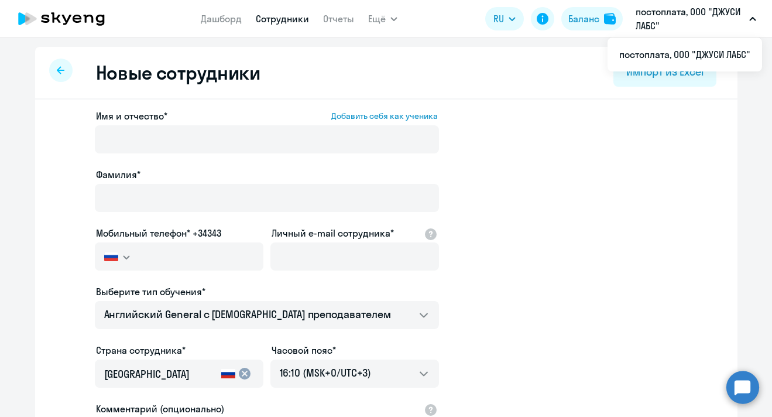
select select "30"
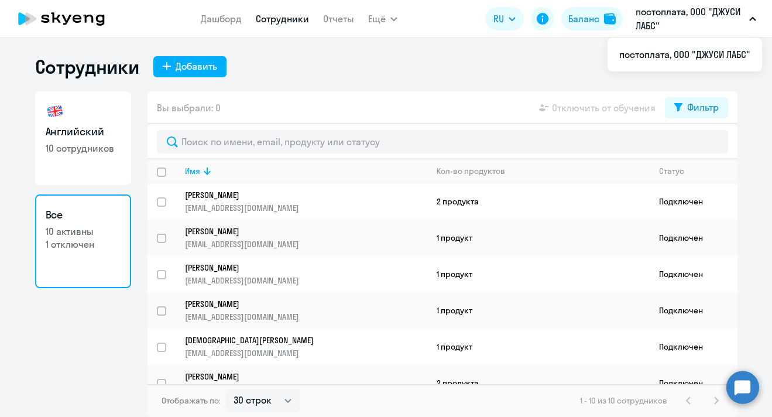
select select "30"
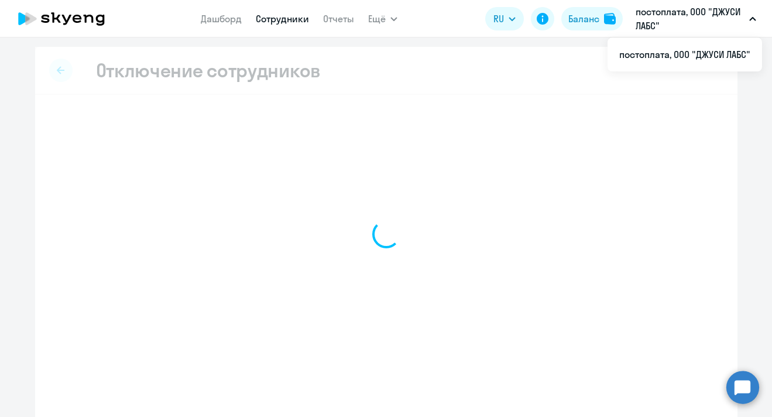
select select "30"
